Goal: Go to known website

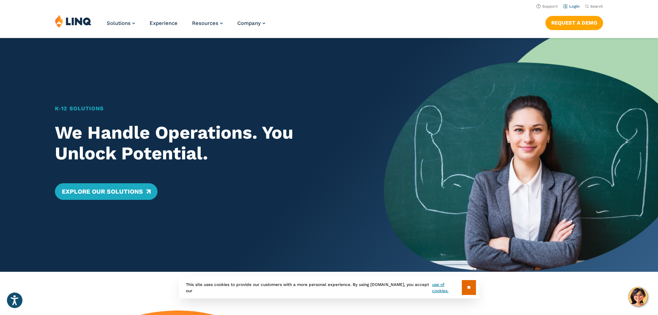
click at [572, 6] on link "Login" at bounding box center [571, 6] width 16 height 4
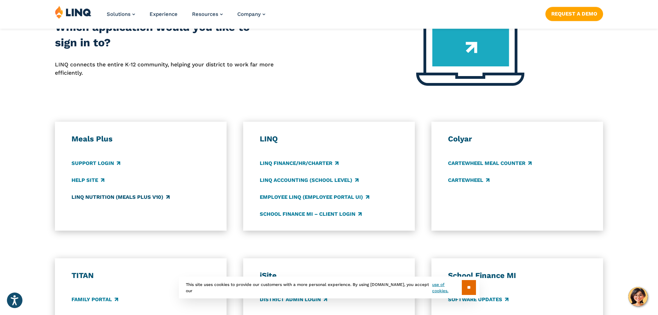
scroll to position [311, 0]
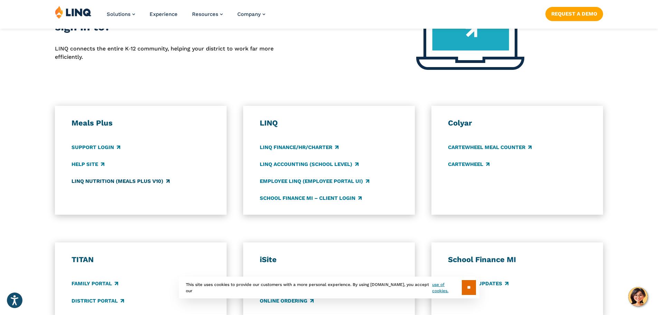
click at [116, 177] on link "LINQ Nutrition (Meals Plus v10)" at bounding box center [120, 181] width 98 height 8
